Goal: Task Accomplishment & Management: Manage account settings

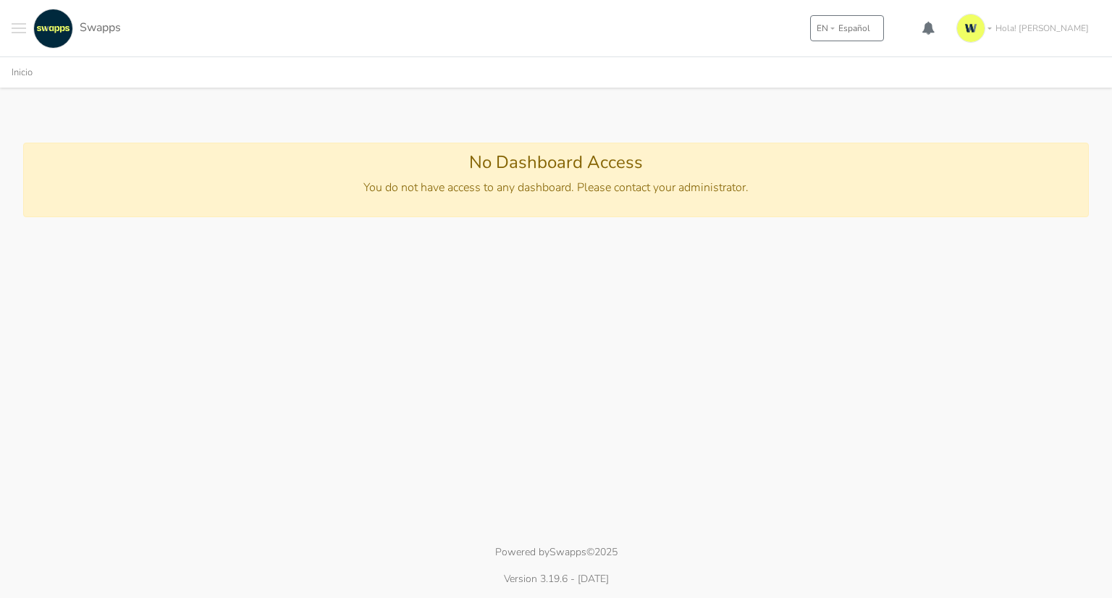
click at [14, 28] on span "Toggle navigation menu" at bounding box center [19, 28] width 14 height 1
click at [1060, 22] on span "Hola! Juan Camilo" at bounding box center [1041, 28] width 93 height 13
drag, startPoint x: 1017, startPoint y: 169, endPoint x: 934, endPoint y: 132, distance: 90.4
click at [1016, 169] on link "Terminar Sesión" at bounding box center [1037, 173] width 126 height 27
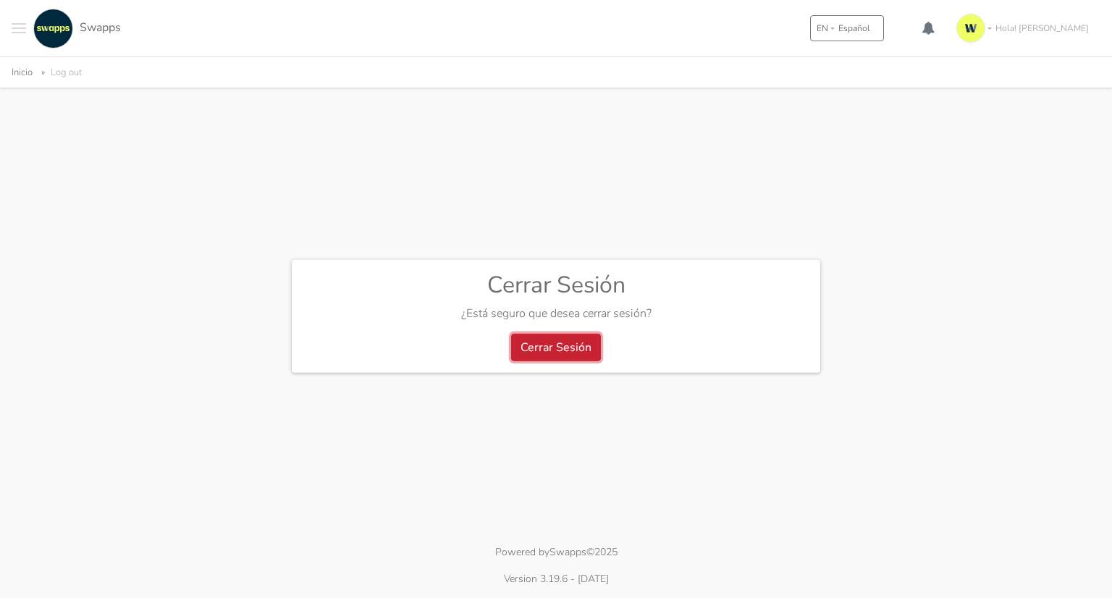
click at [540, 360] on button "Cerrar Sesión" at bounding box center [556, 348] width 90 height 28
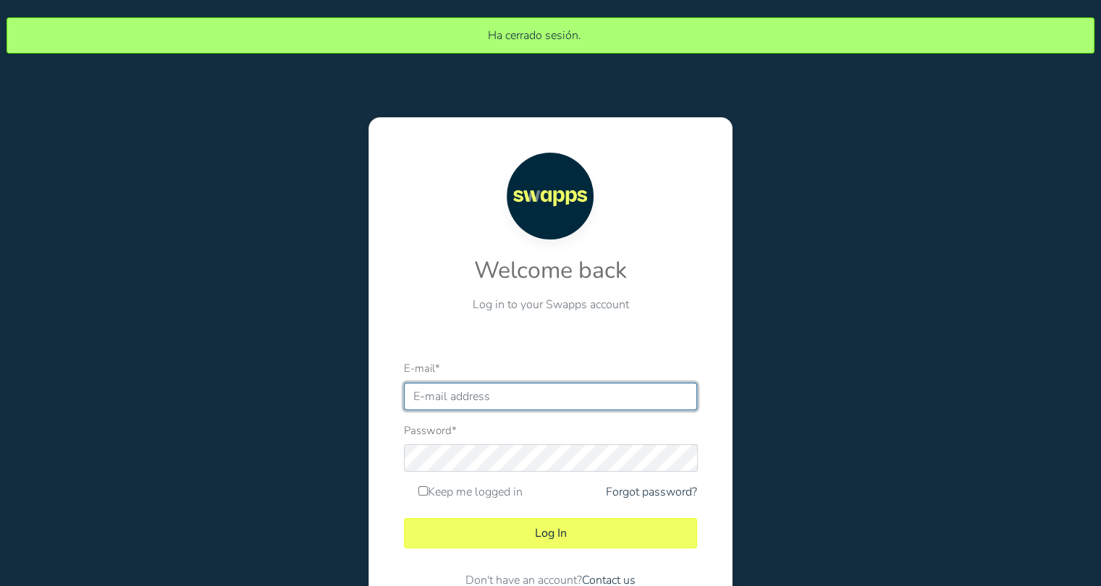
type input "[EMAIL_ADDRESS][DOMAIN_NAME]"
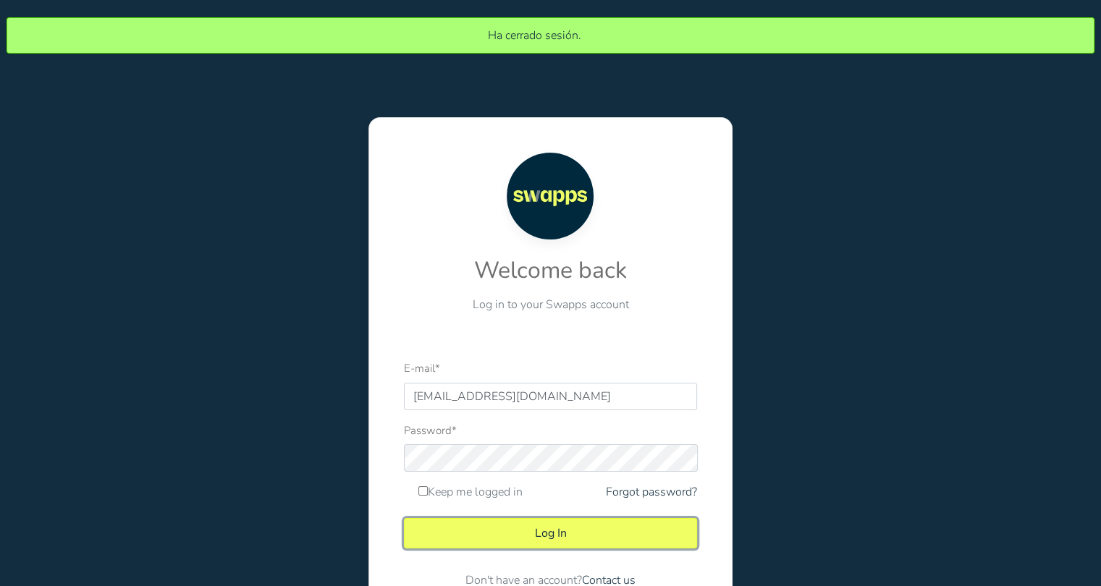
click at [547, 531] on button "Log In" at bounding box center [550, 533] width 293 height 30
